Goal: Task Accomplishment & Management: Manage account settings

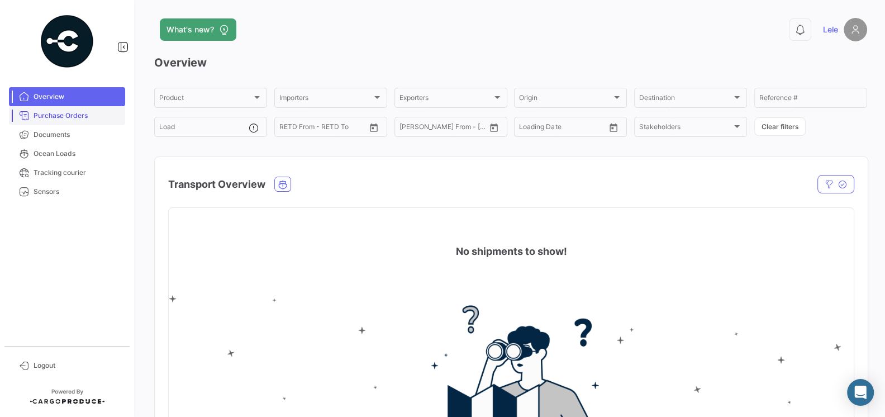
click at [73, 118] on span "Purchase Orders" at bounding box center [77, 116] width 87 height 10
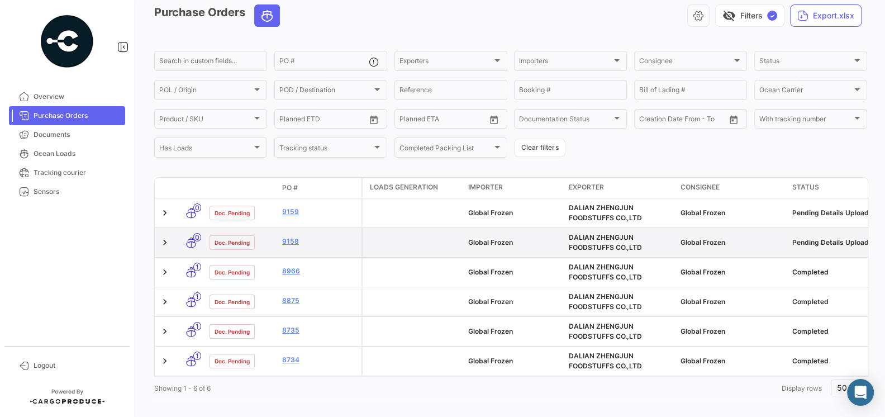
scroll to position [54, 0]
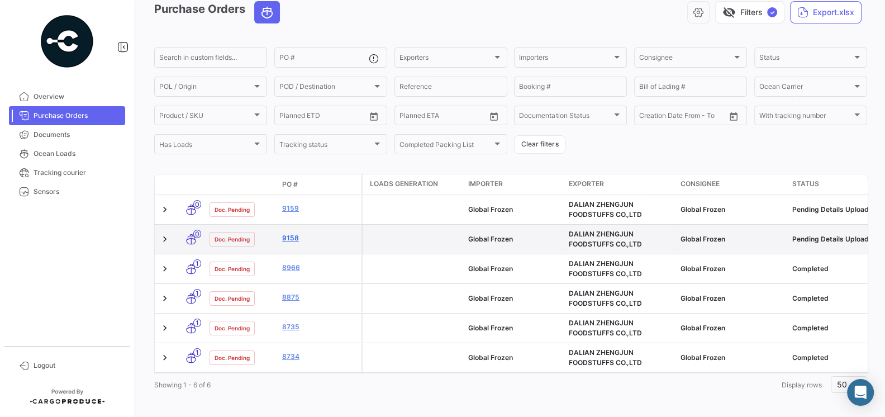
click at [290, 241] on link "9158" at bounding box center [319, 238] width 75 height 10
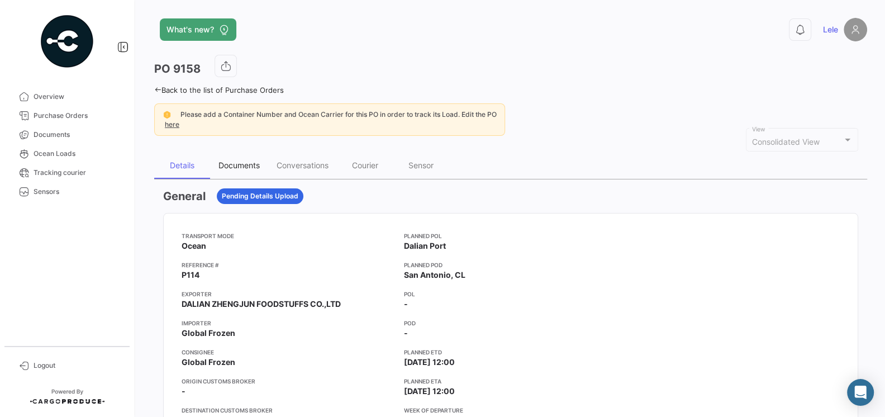
click at [243, 163] on div "Documents" at bounding box center [238, 164] width 41 height 9
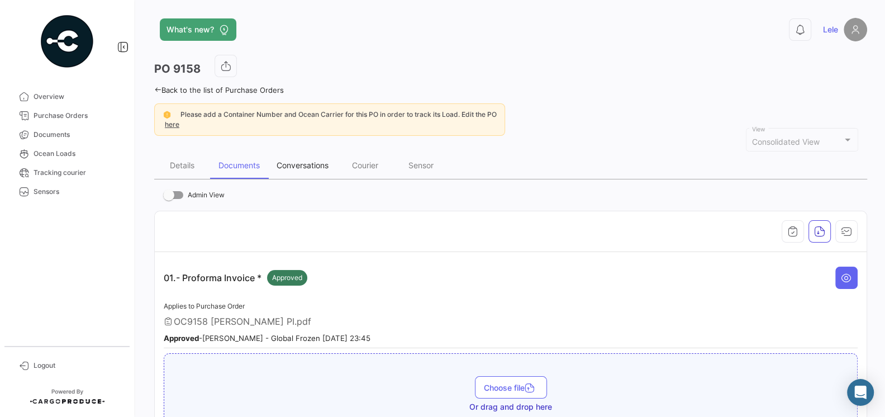
click at [306, 165] on div "Conversations" at bounding box center [302, 164] width 52 height 9
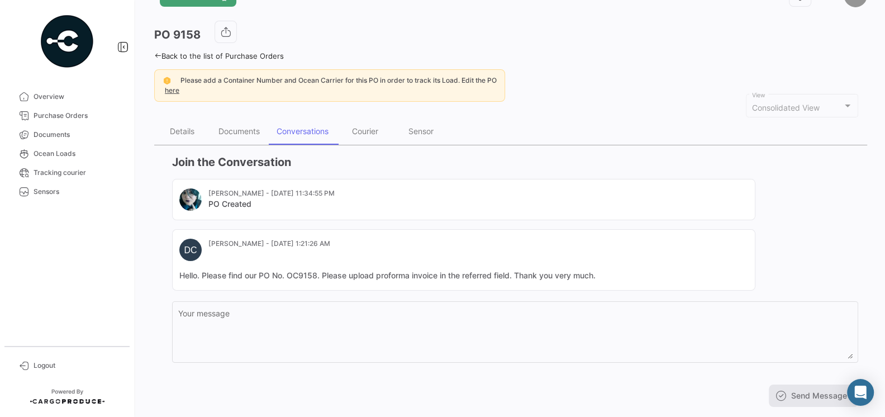
scroll to position [35, 0]
click at [363, 132] on div "Courier" at bounding box center [365, 130] width 26 height 9
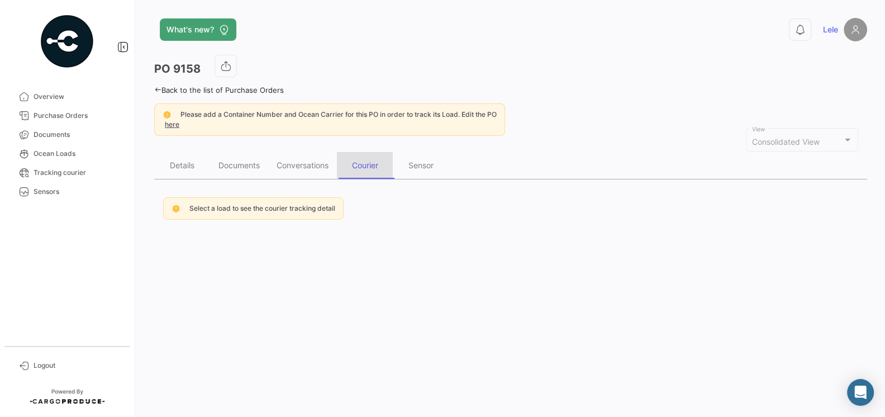
scroll to position [0, 0]
click at [42, 366] on span "Logout" at bounding box center [77, 365] width 87 height 10
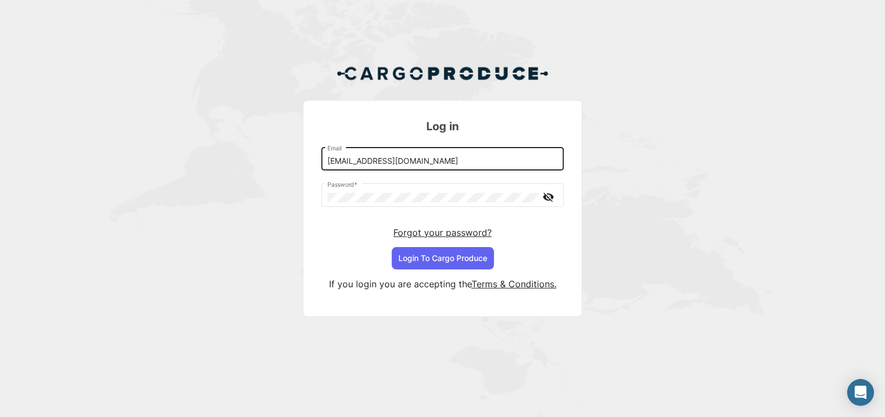
click at [461, 164] on input "[EMAIL_ADDRESS][DOMAIN_NAME]" at bounding box center [442, 160] width 231 height 9
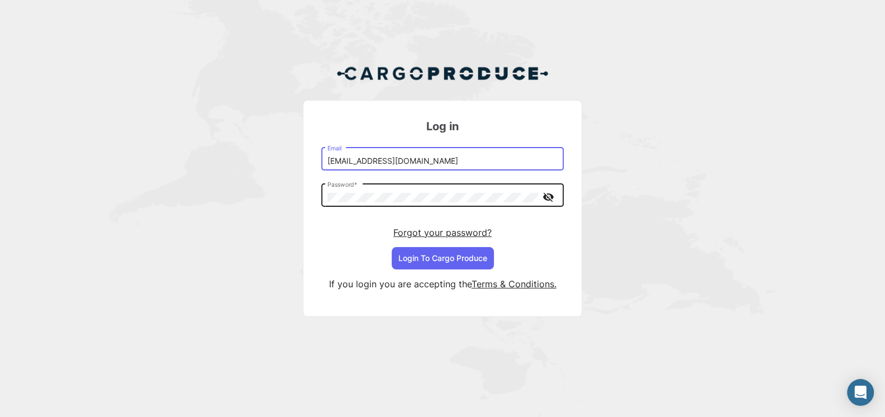
type input "[EMAIL_ADDRESS][DOMAIN_NAME]"
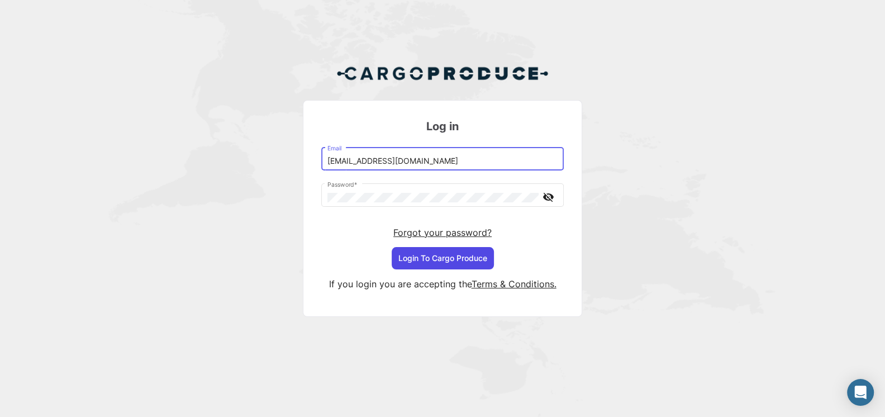
click at [454, 257] on button "Login To Cargo Produce" at bounding box center [442, 258] width 102 height 22
